Goal: Check status: Check status

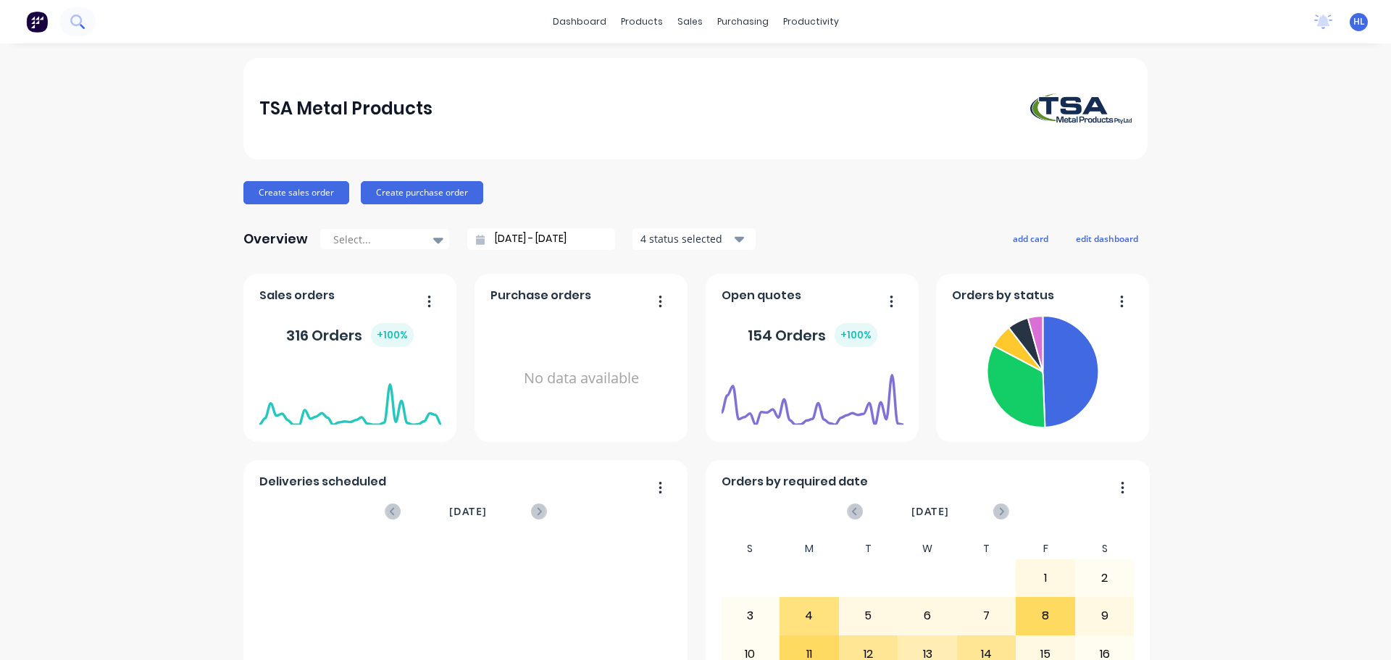
click at [75, 19] on icon at bounding box center [77, 21] width 14 height 14
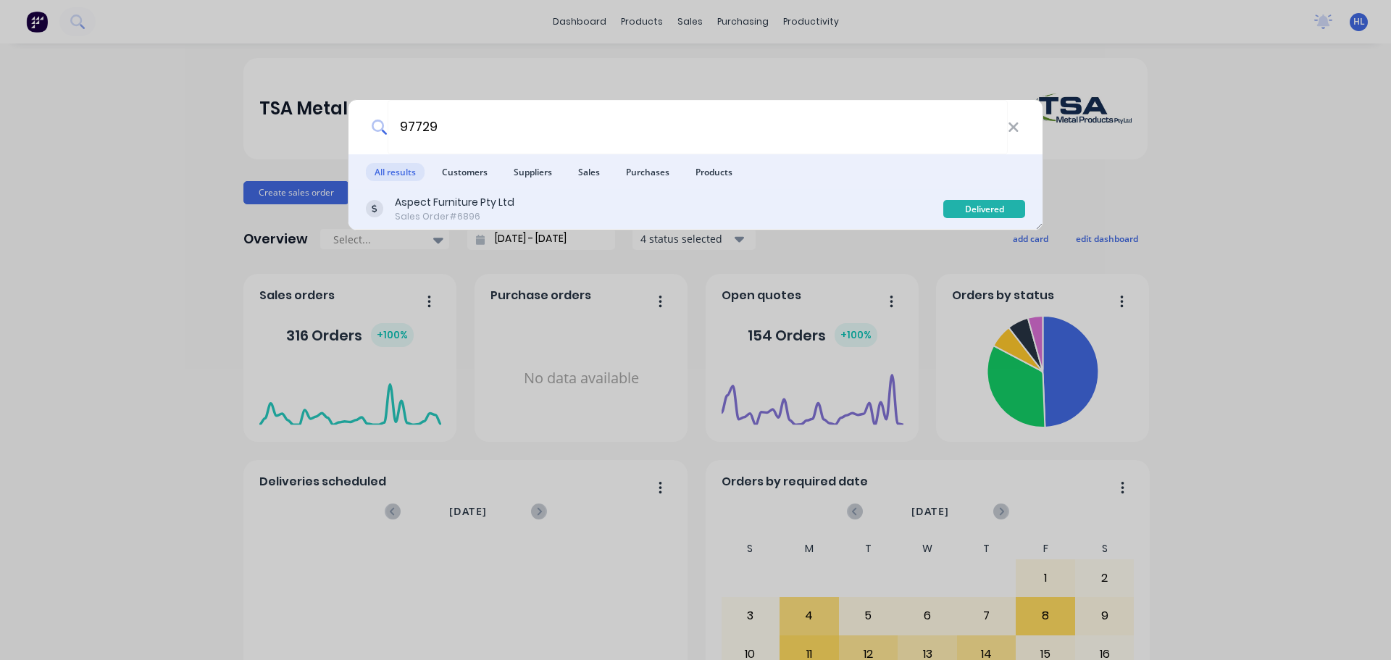
type input "97729"
click at [429, 202] on div "Aspect Furniture Pty Ltd" at bounding box center [455, 202] width 120 height 15
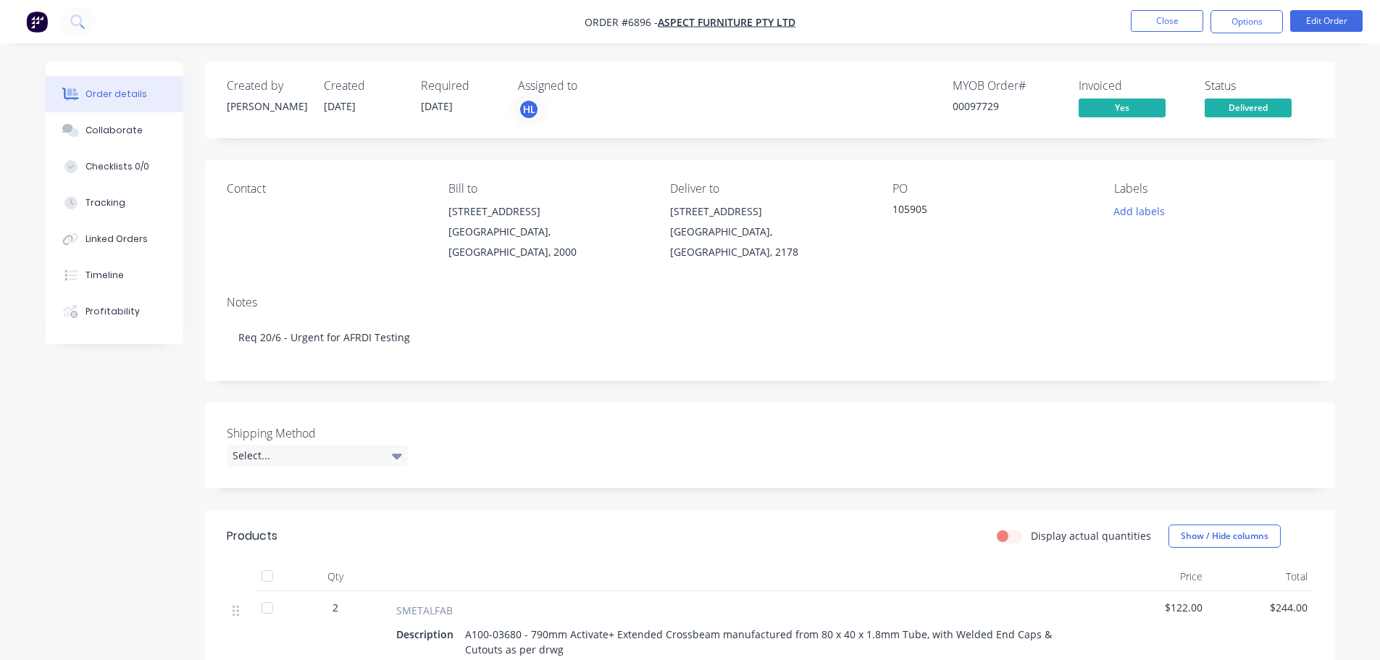
click at [36, 19] on img "button" at bounding box center [37, 22] width 22 height 22
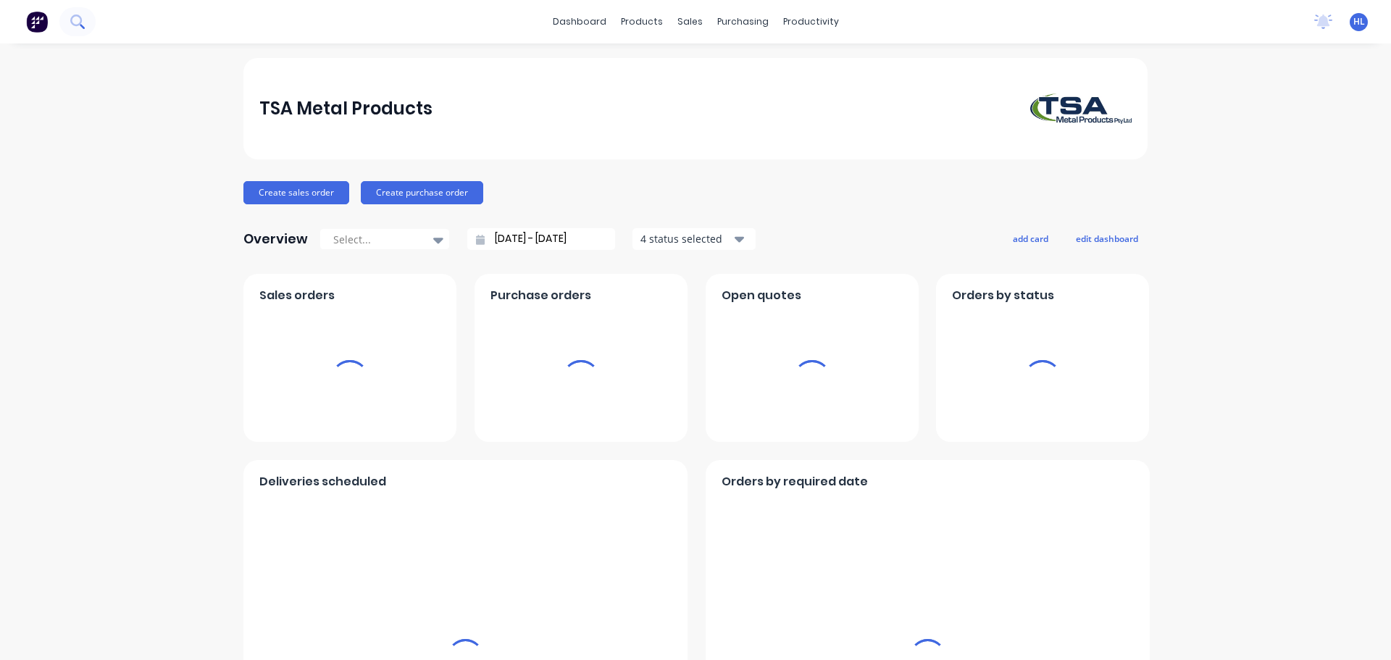
click at [77, 20] on icon at bounding box center [77, 21] width 14 height 14
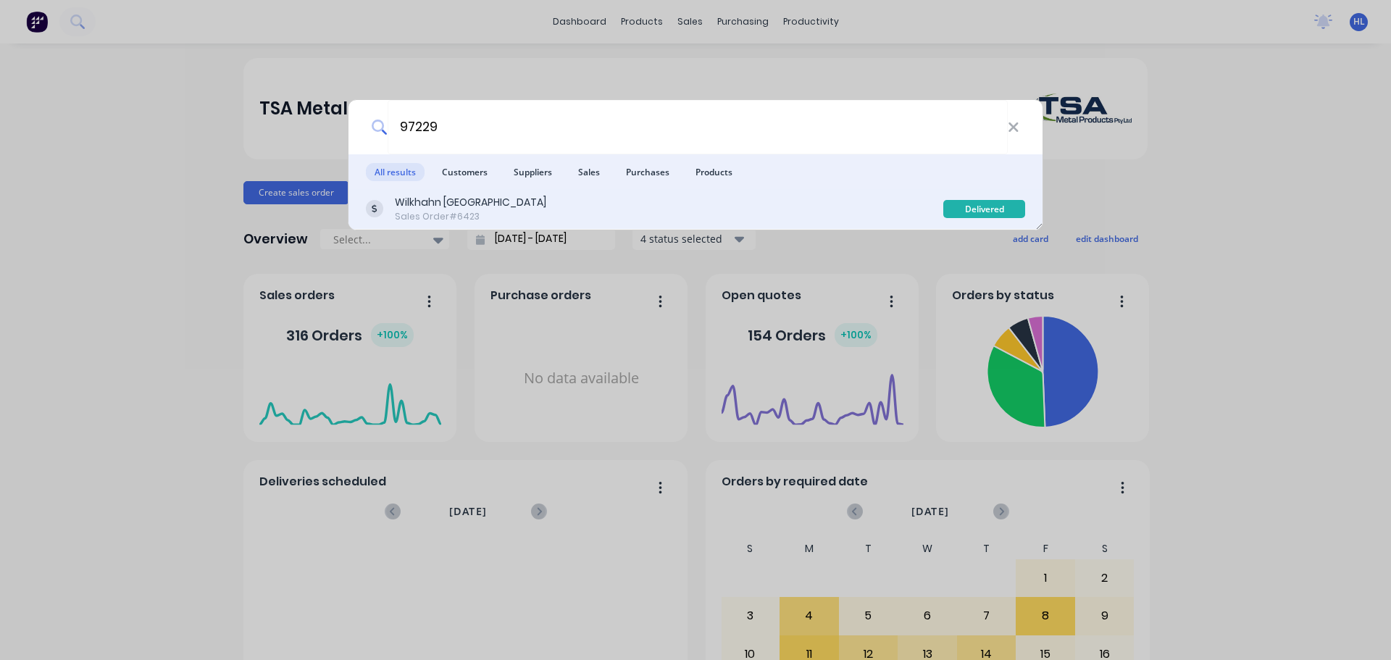
type input "97229"
click at [488, 219] on div "Sales Order #6423" at bounding box center [470, 216] width 151 height 13
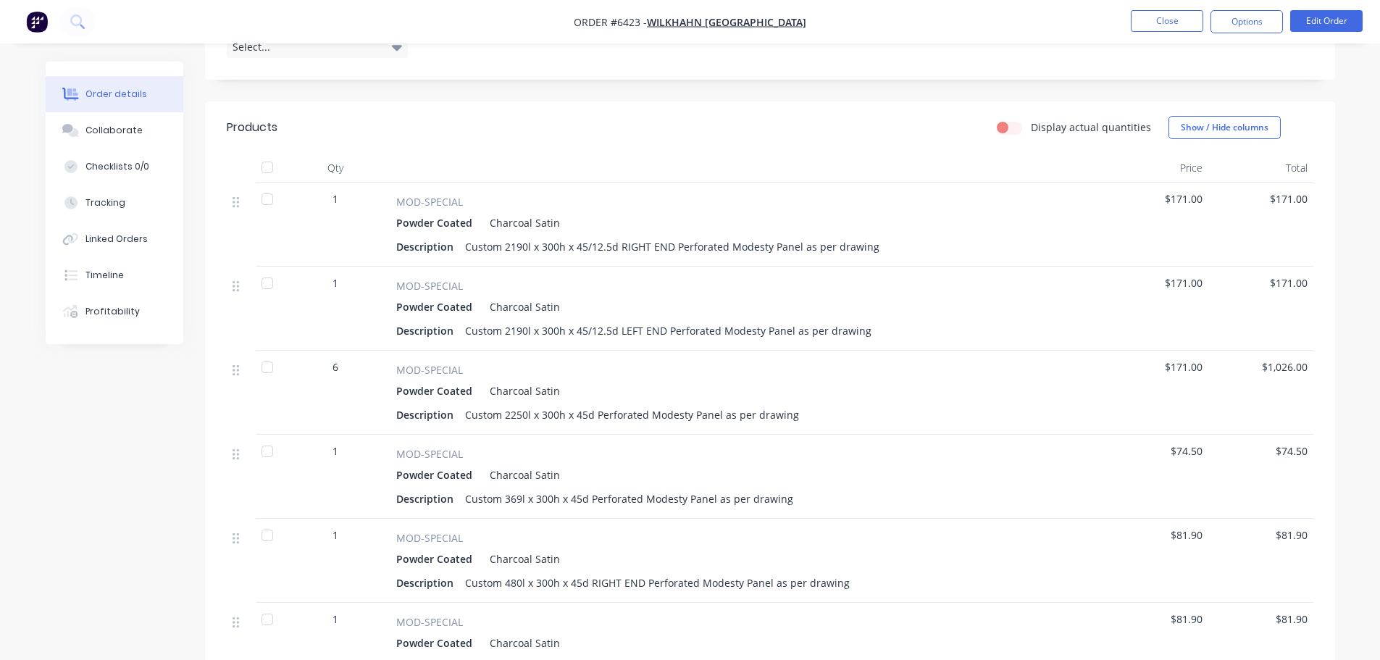
scroll to position [435, 0]
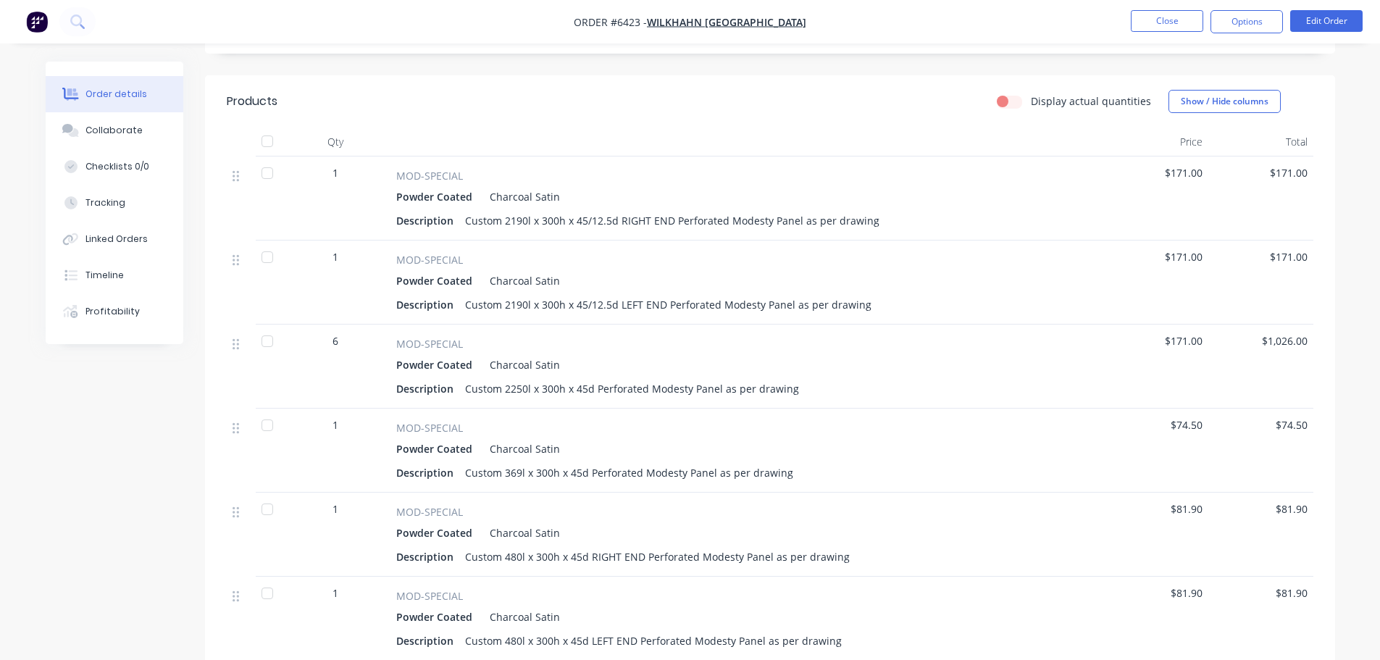
click at [33, 10] on button "button" at bounding box center [37, 21] width 30 height 23
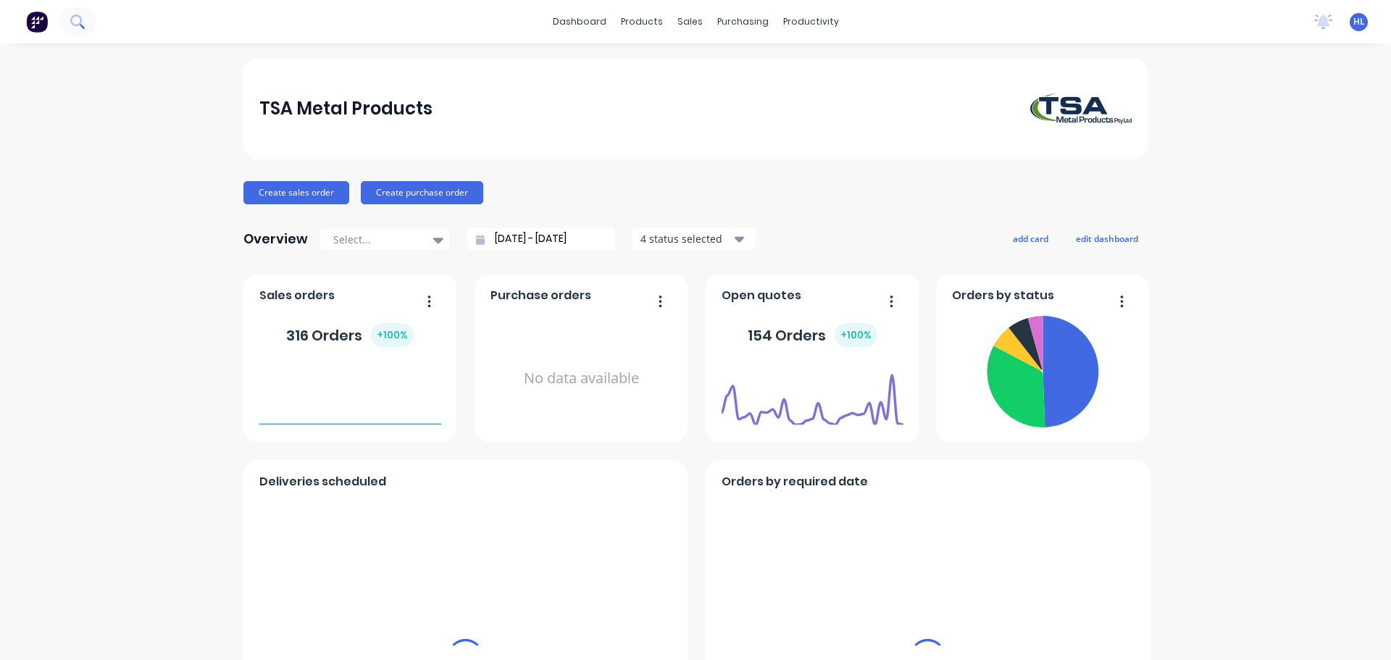
click at [76, 22] on icon at bounding box center [77, 21] width 14 height 14
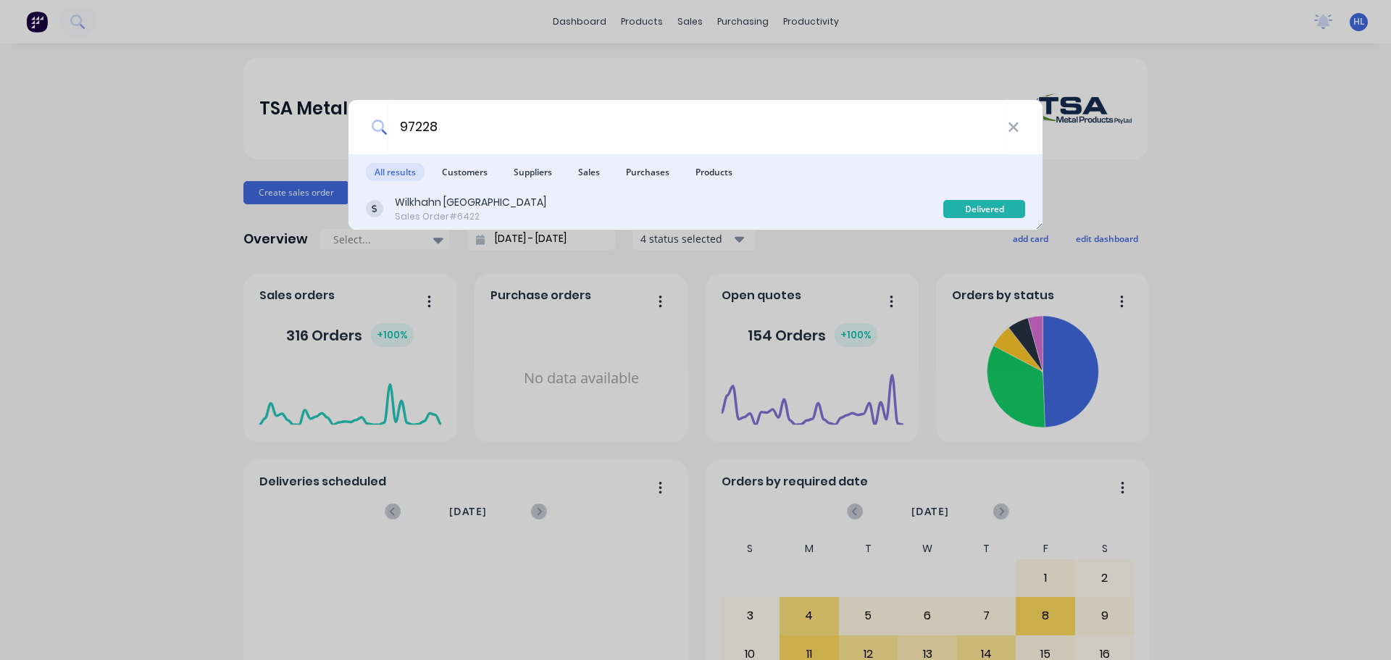
type input "97228"
click at [531, 197] on div "Wilkhahn Asia Pacific Sales Order #6422" at bounding box center [654, 209] width 577 height 28
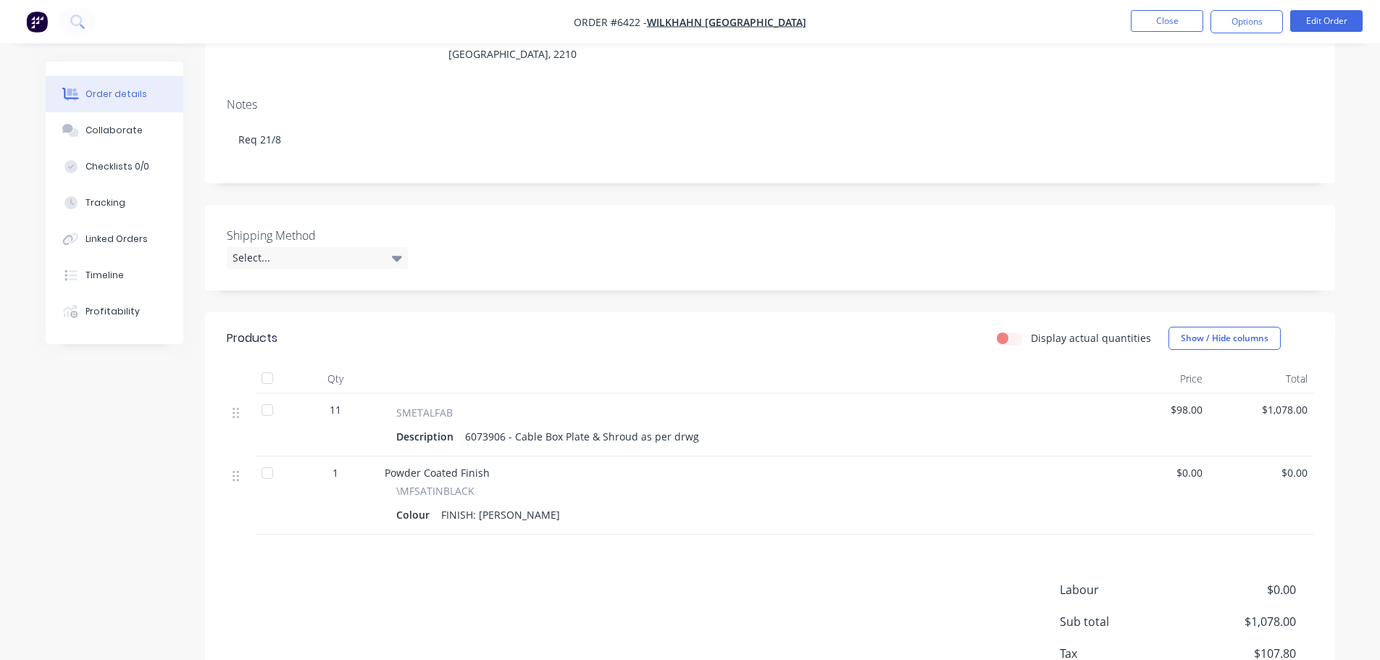
scroll to position [217, 0]
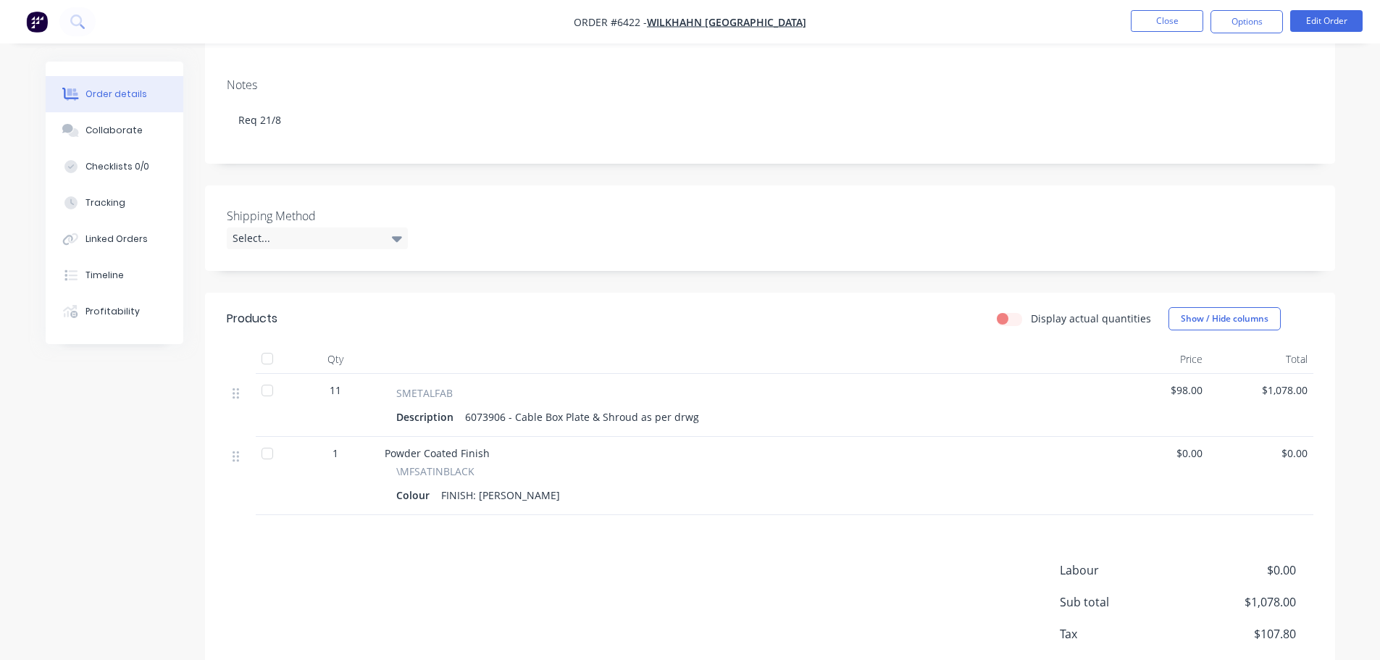
click at [33, 28] on img "button" at bounding box center [37, 22] width 22 height 22
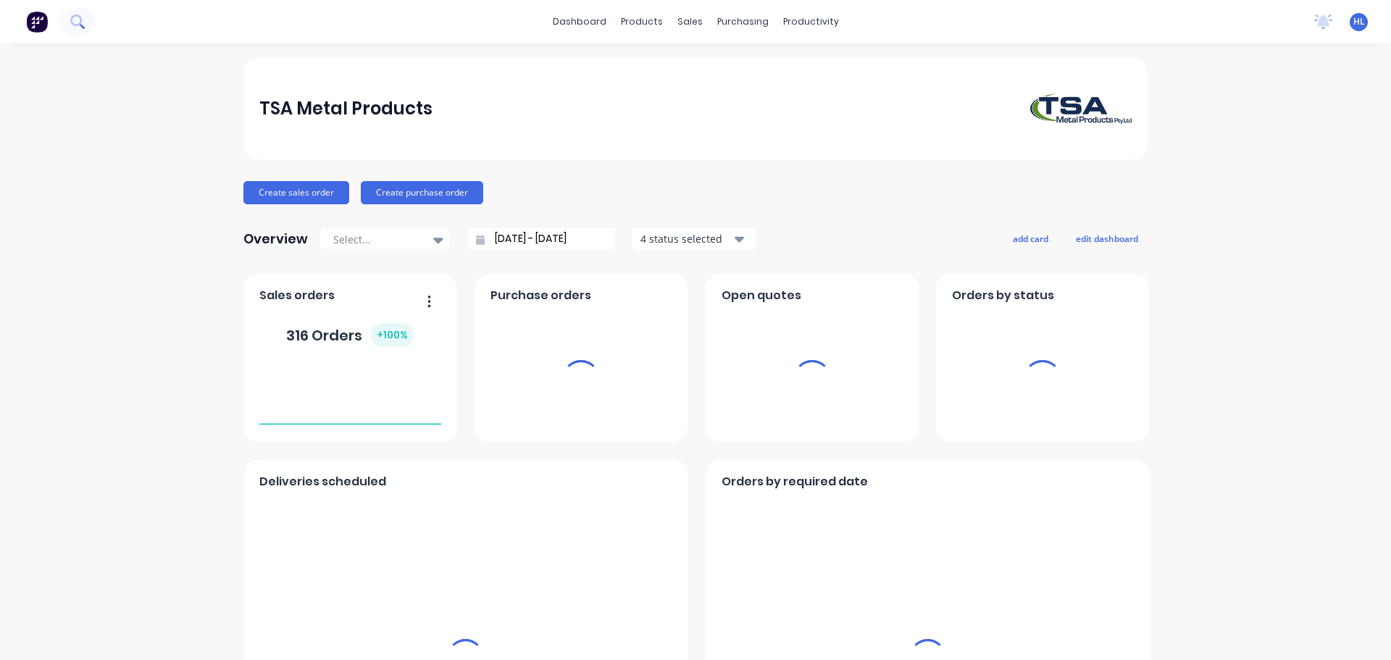
click at [77, 17] on icon at bounding box center [77, 21] width 14 height 14
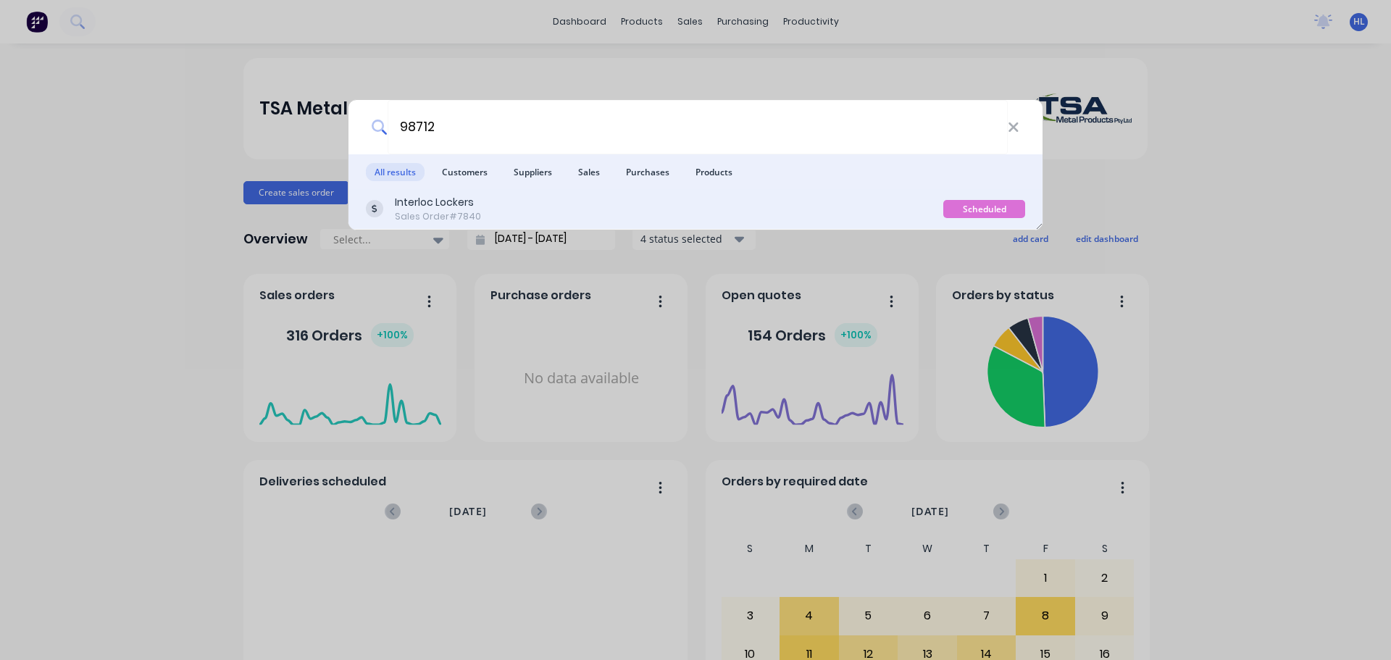
type input "98712"
click at [464, 216] on div "Sales Order #7840" at bounding box center [438, 216] width 86 height 13
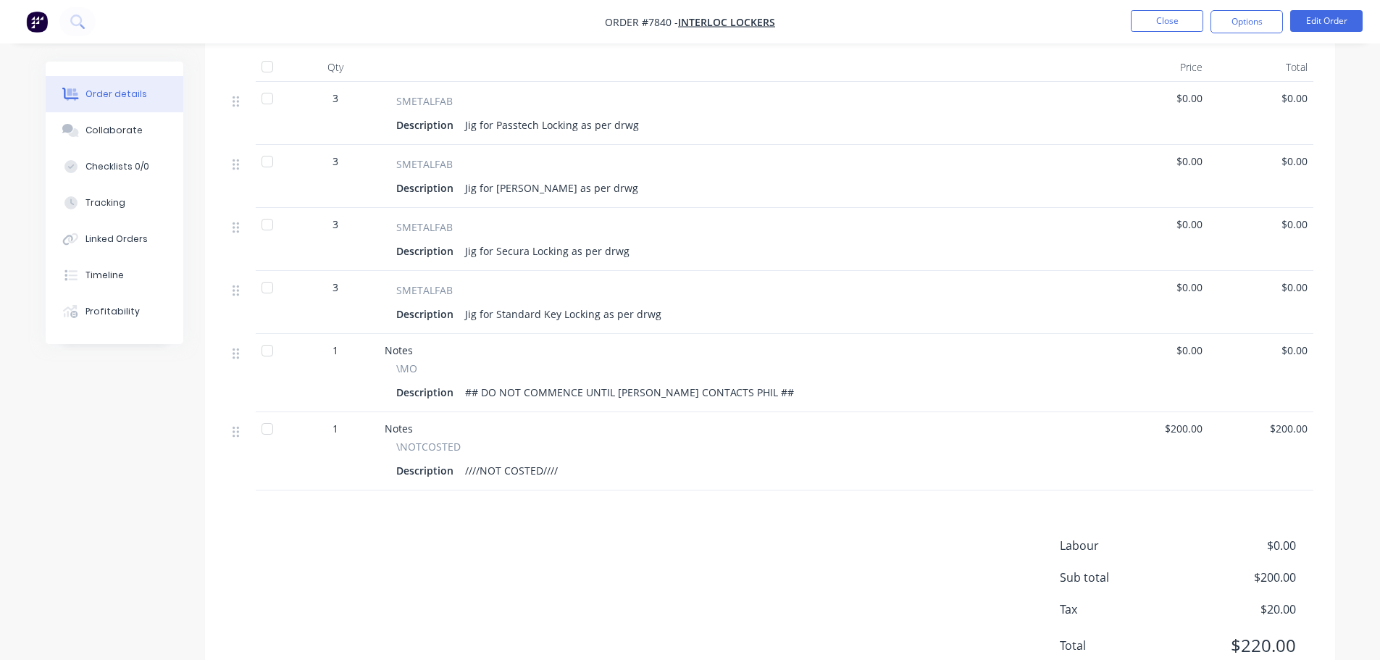
scroll to position [507, 0]
click at [1235, 23] on button "Options" at bounding box center [1246, 21] width 72 height 23
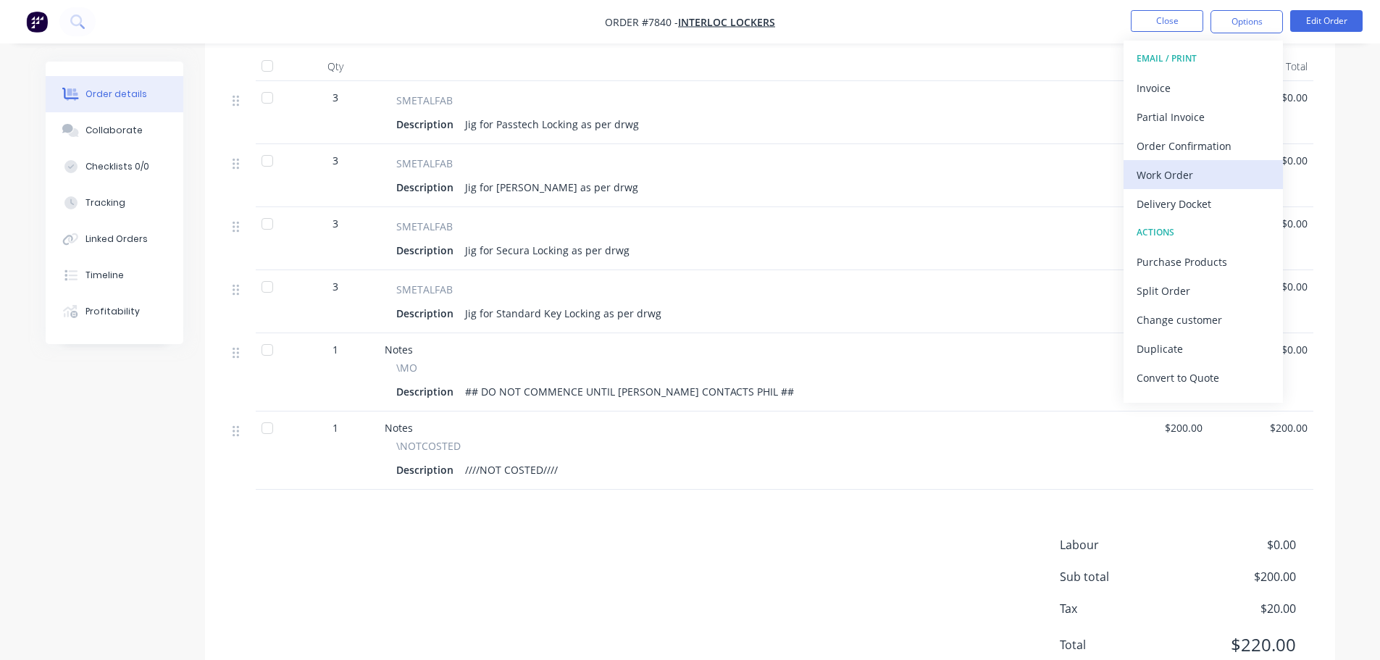
click at [1178, 175] on div "Work Order" at bounding box center [1202, 174] width 133 height 21
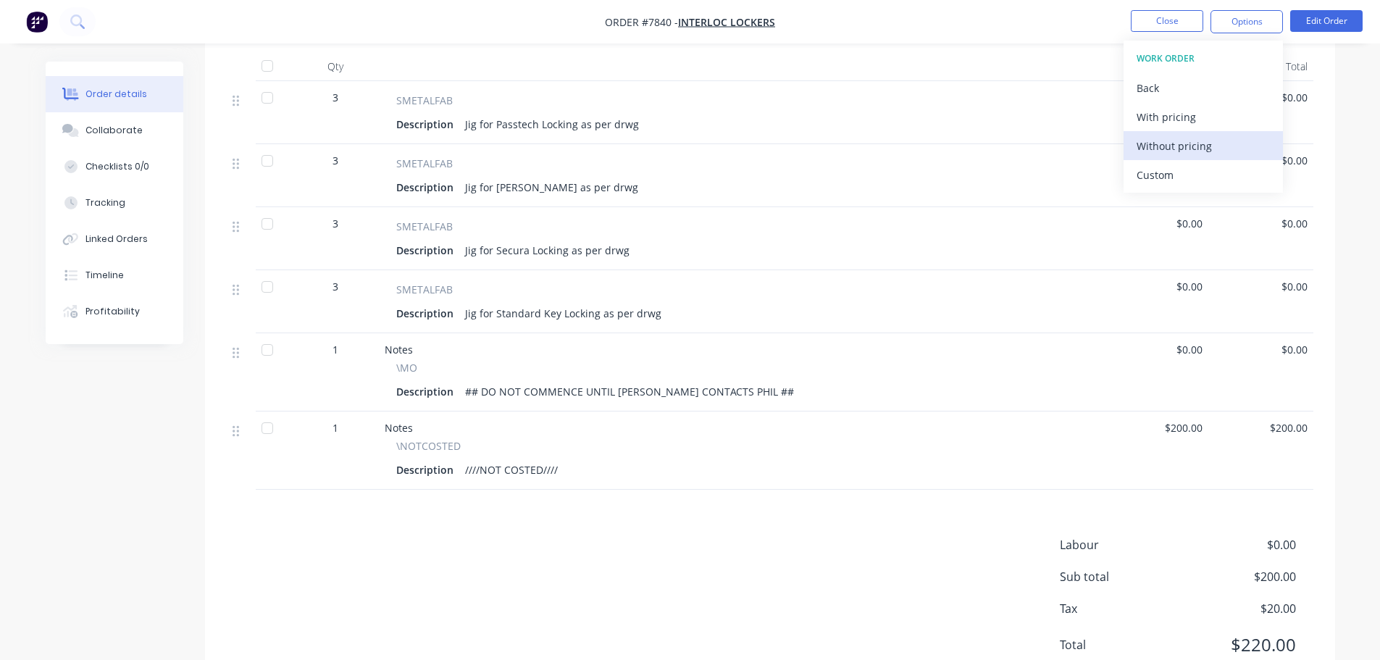
click at [1186, 148] on div "Without pricing" at bounding box center [1202, 145] width 133 height 21
click at [40, 16] on img "button" at bounding box center [37, 22] width 22 height 22
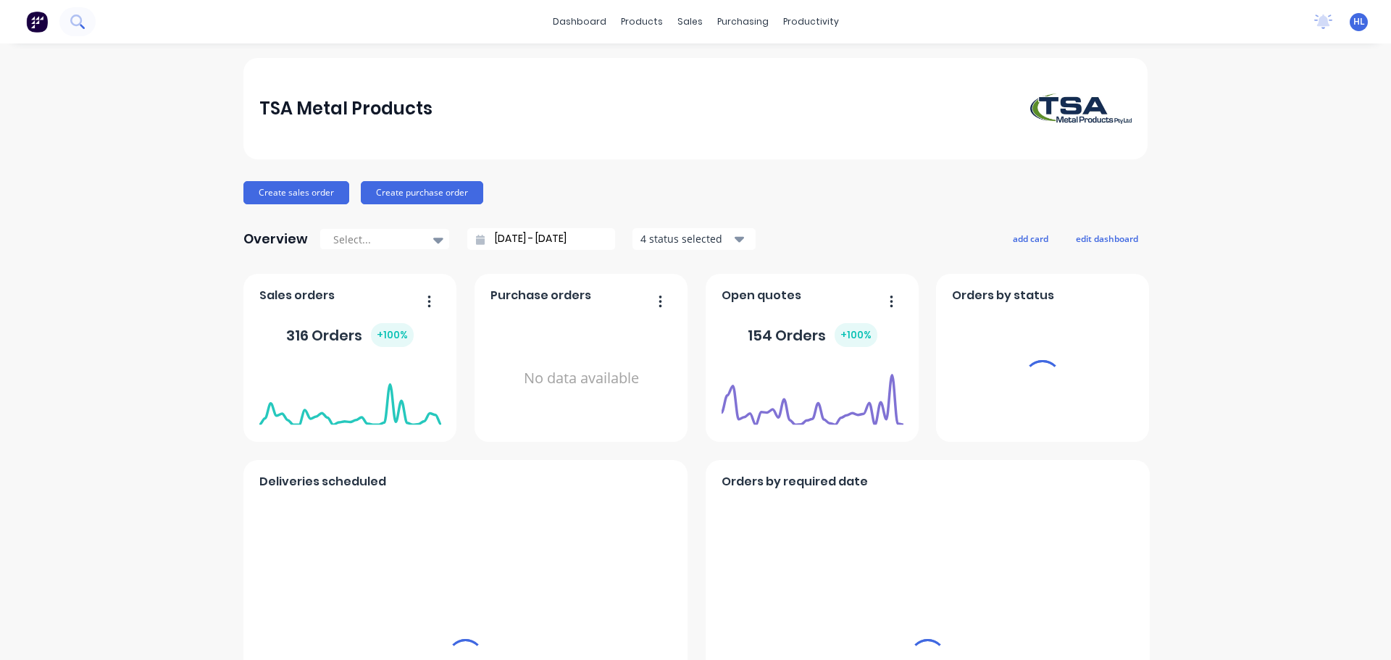
click at [76, 18] on icon at bounding box center [77, 21] width 14 height 14
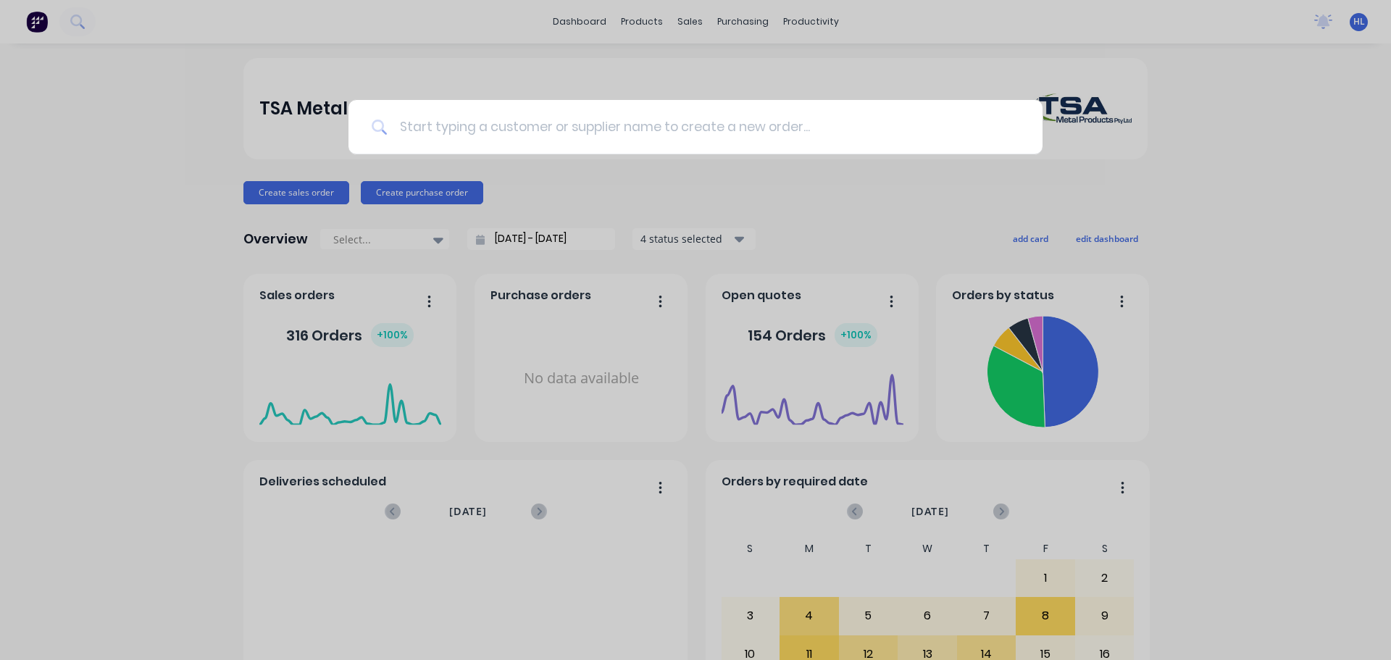
click at [861, 139] on input at bounding box center [703, 127] width 632 height 54
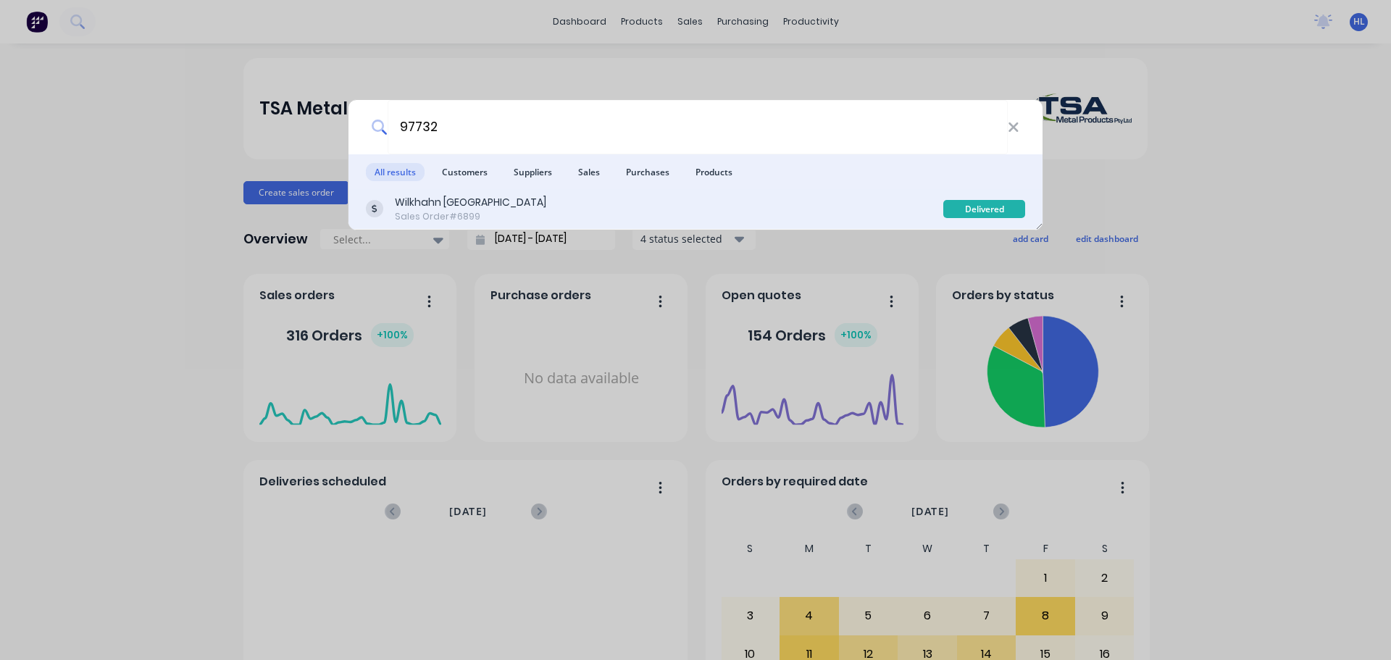
type input "97732"
click at [601, 204] on div "Wilkhahn Asia Pacific Sales Order #6899" at bounding box center [654, 209] width 577 height 28
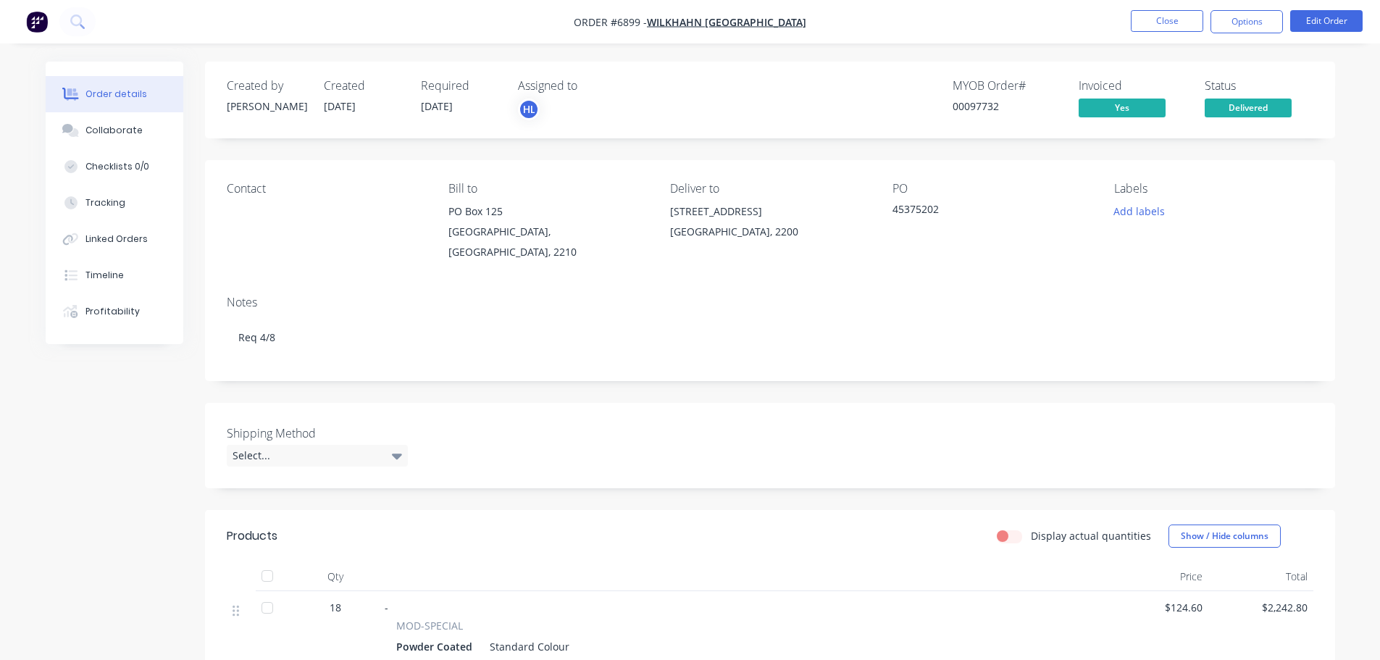
scroll to position [217, 0]
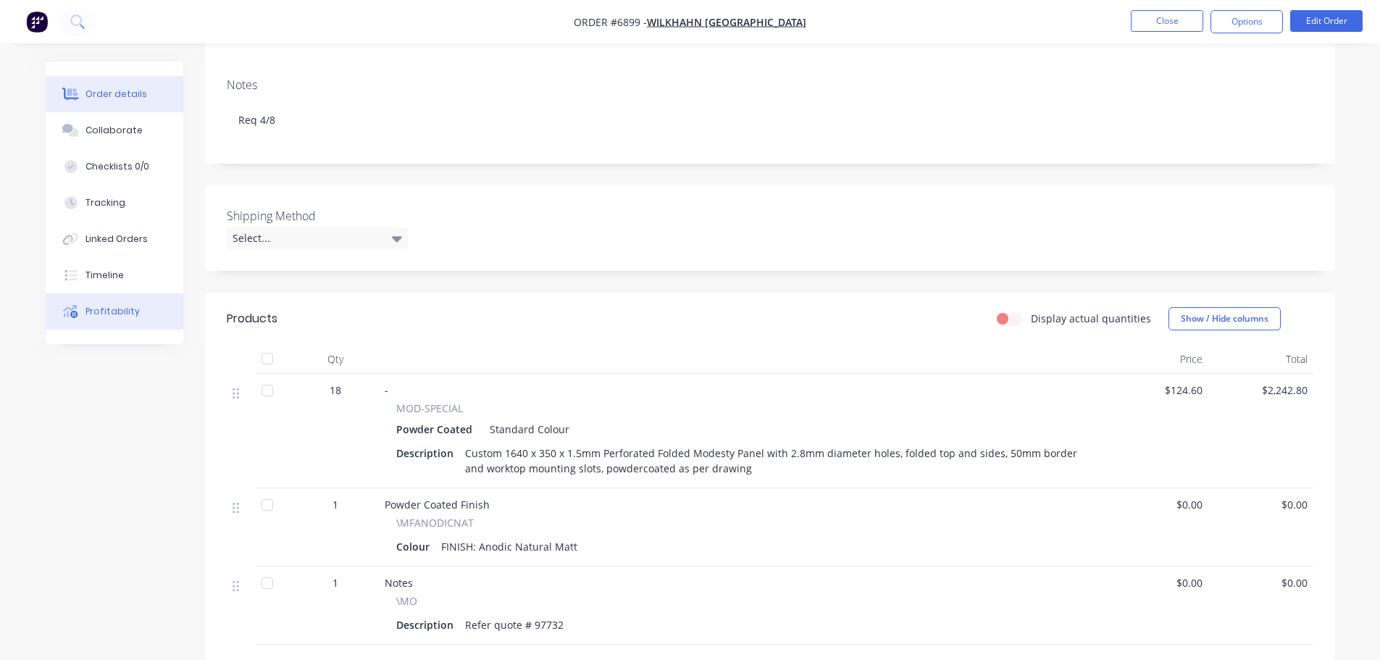
click at [118, 318] on button "Profitability" at bounding box center [115, 311] width 138 height 36
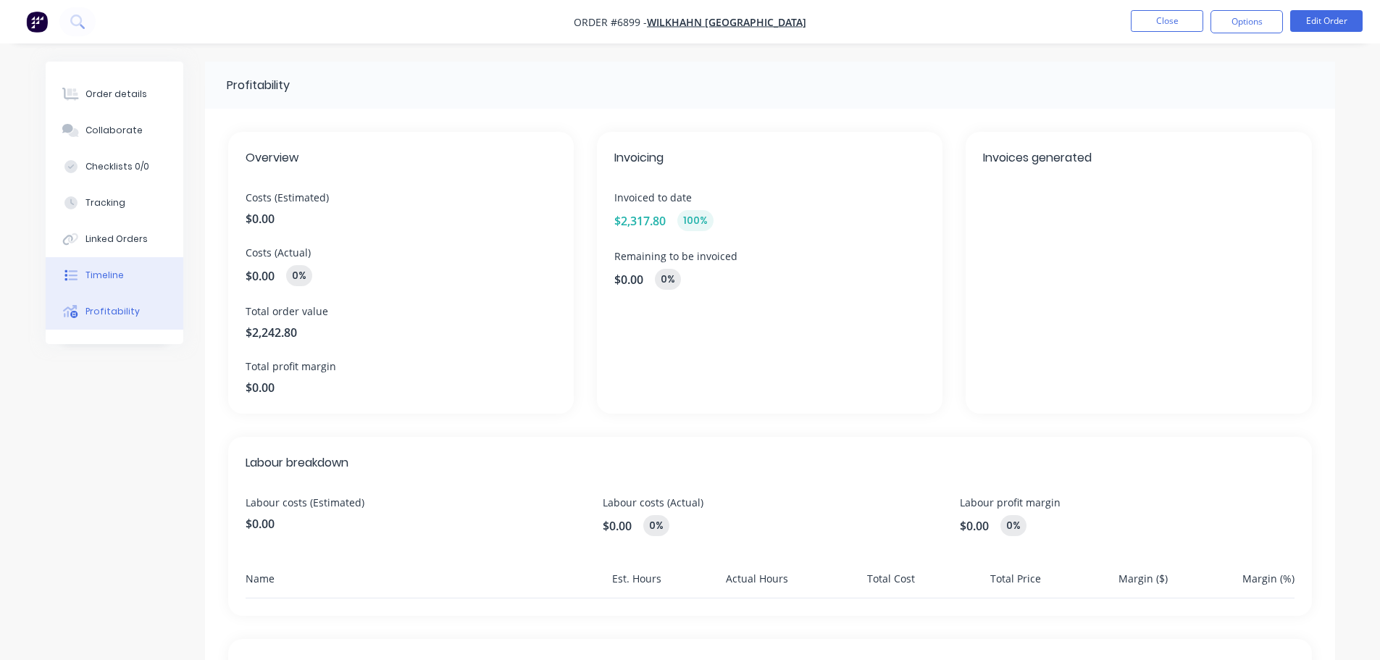
click at [104, 282] on button "Timeline" at bounding box center [115, 275] width 138 height 36
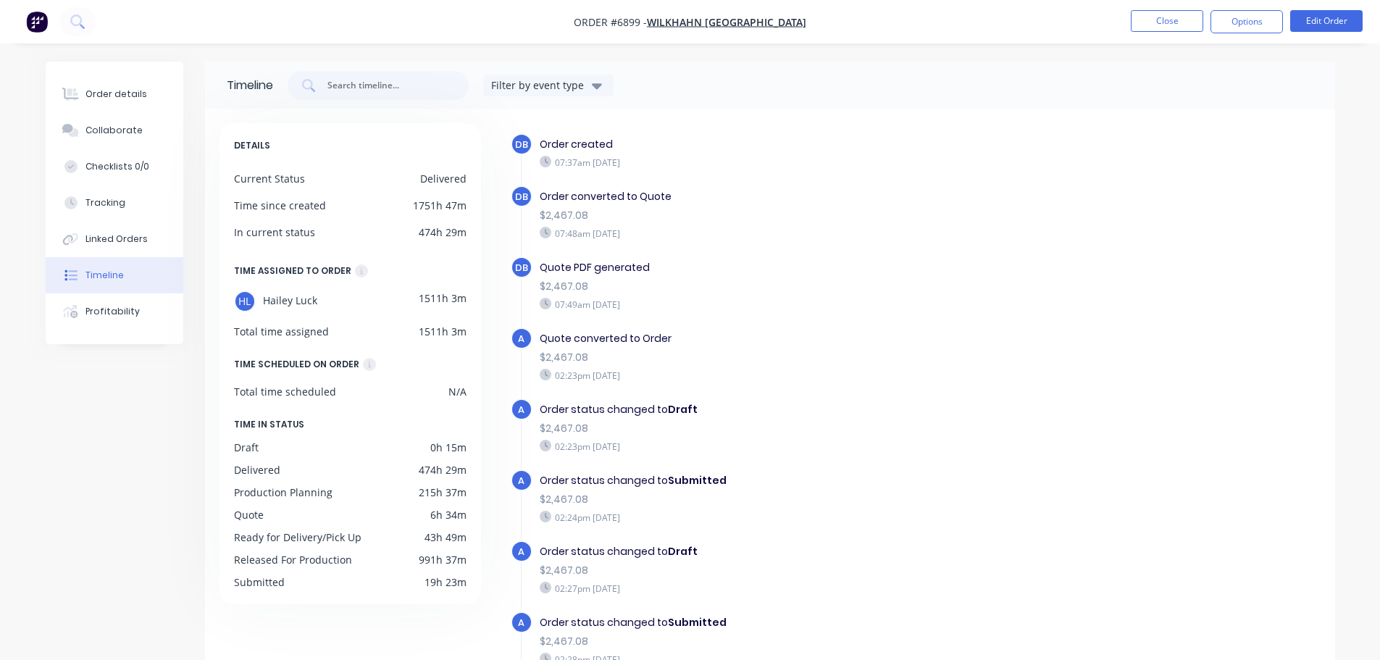
click at [46, 27] on img "button" at bounding box center [37, 22] width 22 height 22
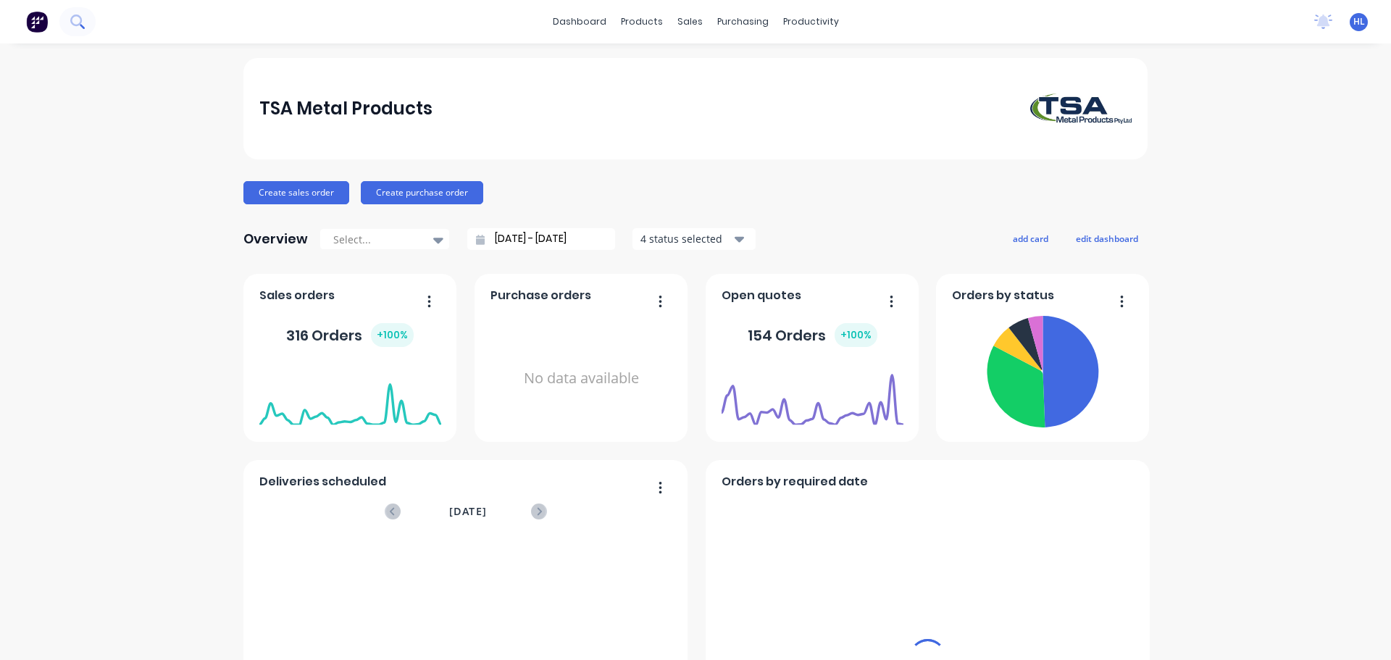
click at [85, 21] on button at bounding box center [77, 21] width 36 height 29
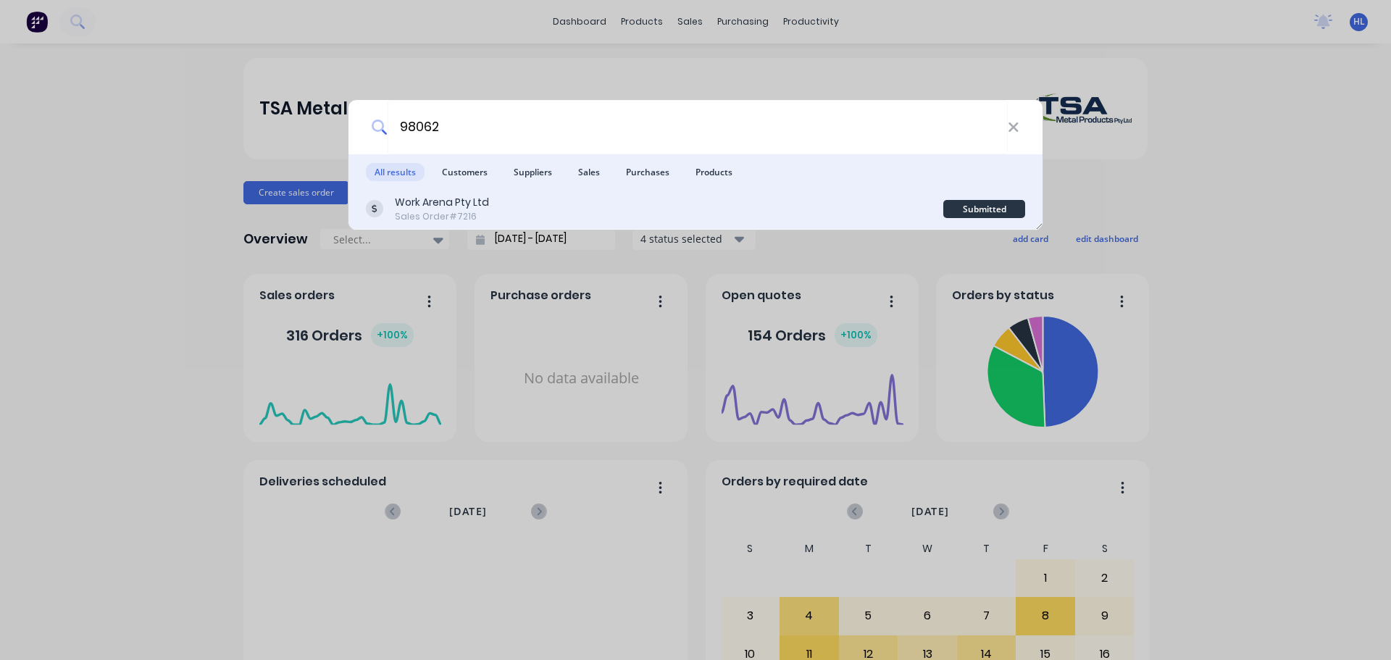
type input "98062"
click at [482, 210] on div "Sales Order #7216" at bounding box center [442, 216] width 94 height 13
